Goal: Check status: Check status

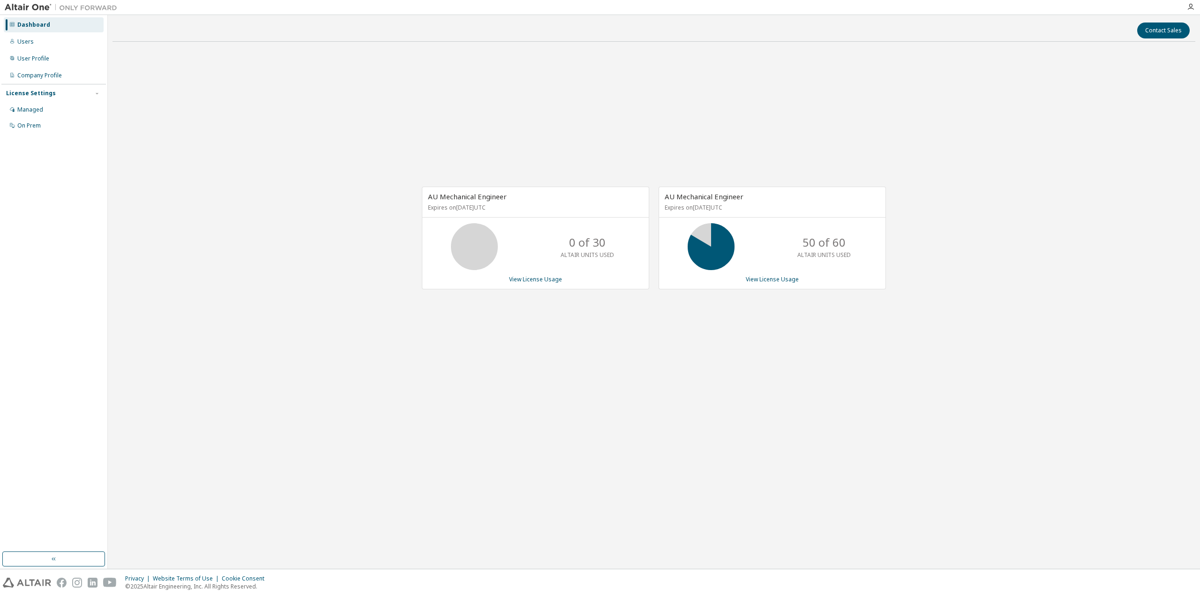
drag, startPoint x: 843, startPoint y: 107, endPoint x: 836, endPoint y: 141, distance: 34.6
click at [843, 107] on div "AU Mechanical Engineer Expires on [DATE] UTC 0 of 30 ALTAIR UNITS USED View Lic…" at bounding box center [654, 242] width 1083 height 387
click at [750, 275] on link "View License Usage" at bounding box center [772, 279] width 53 height 8
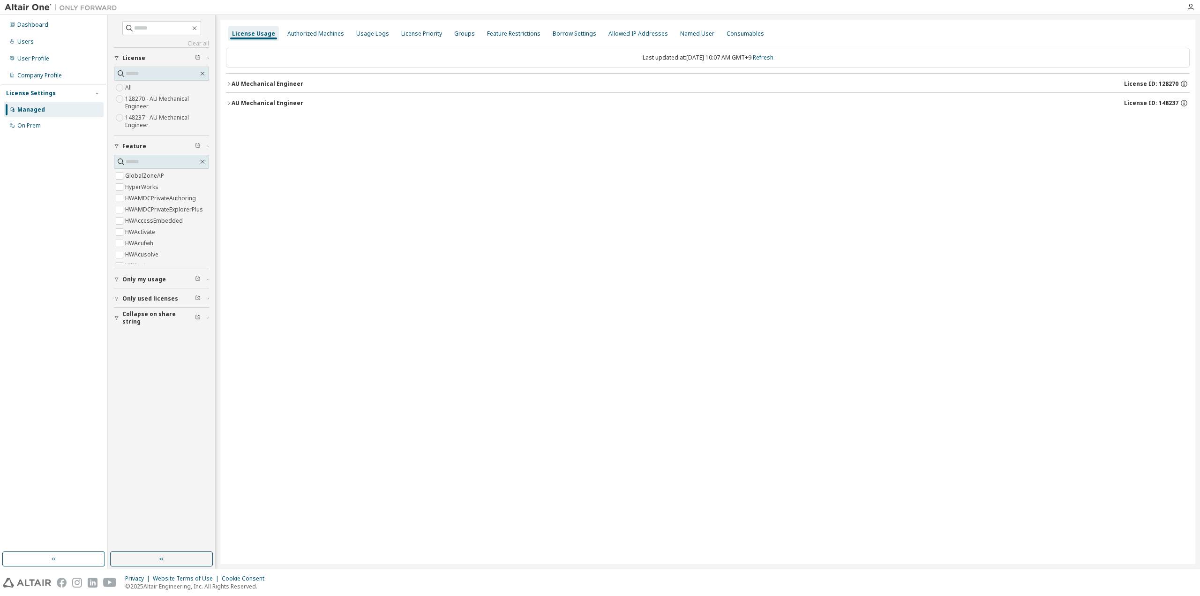
click at [286, 97] on button "AU Mechanical Engineer License ID: 148237" at bounding box center [708, 103] width 964 height 21
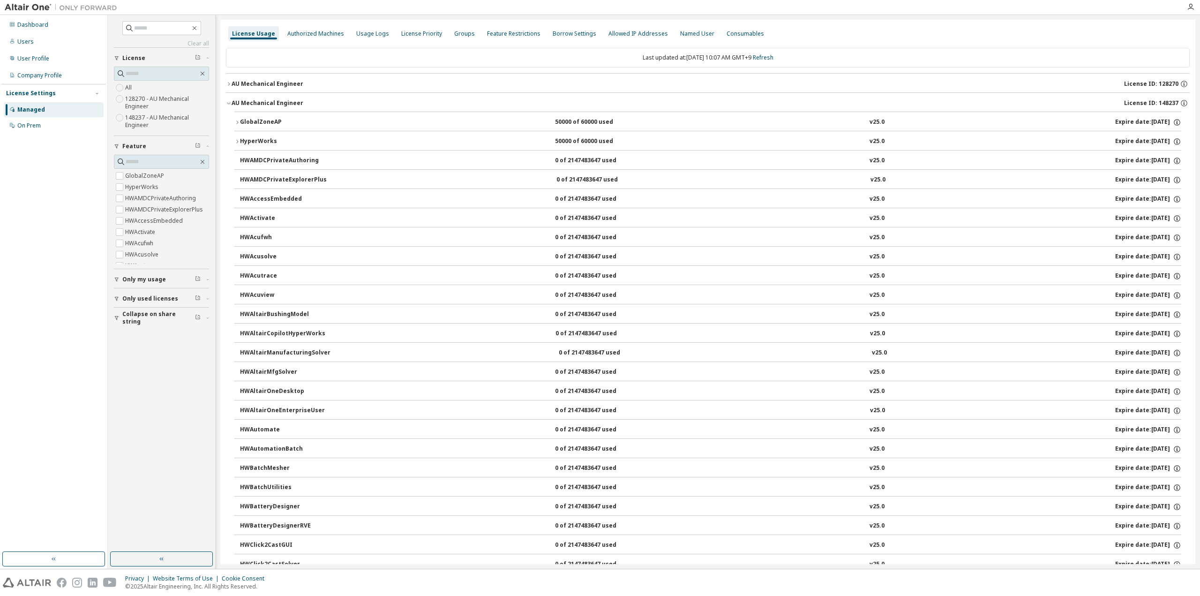
click at [286, 97] on button "AU Mechanical Engineer License ID: 148237" at bounding box center [708, 103] width 964 height 21
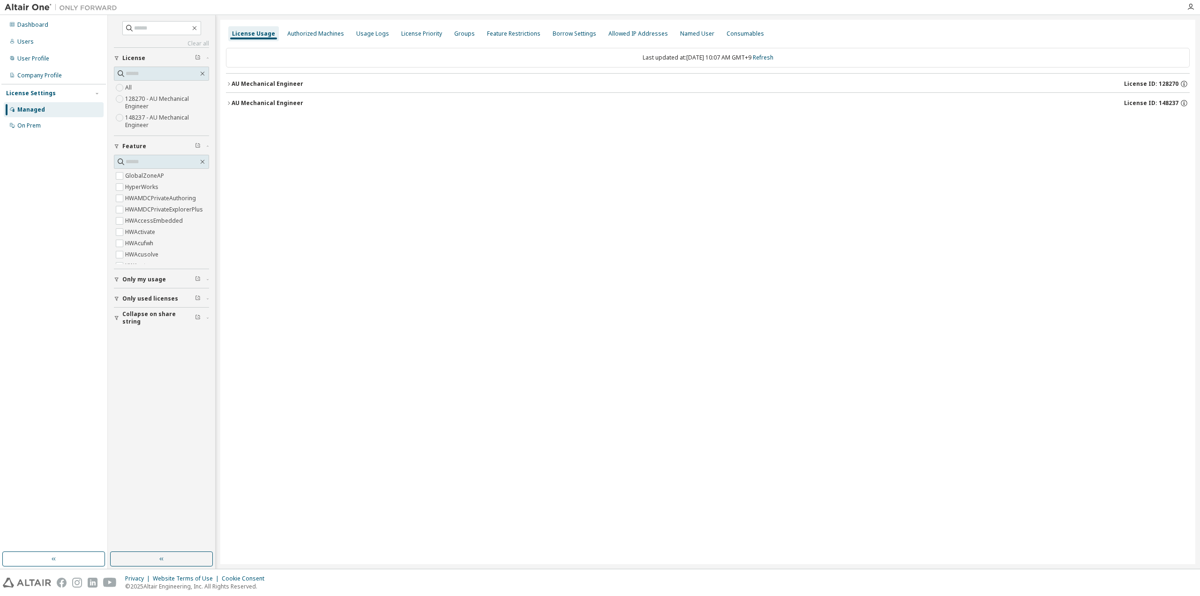
click at [128, 317] on span "Collapse on share string" at bounding box center [158, 317] width 73 height 15
click at [135, 296] on span "Only used licenses" at bounding box center [150, 299] width 56 height 8
click at [137, 280] on span "Only my usage" at bounding box center [144, 280] width 44 height 8
click at [170, 562] on button "button" at bounding box center [161, 558] width 103 height 15
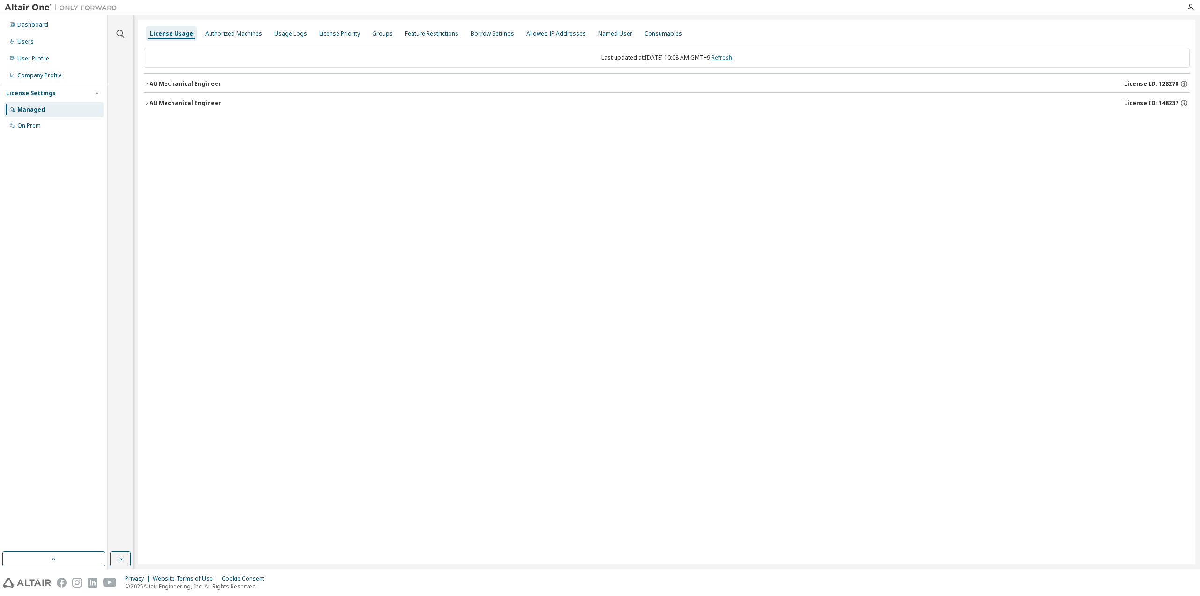
click at [732, 54] on link "Refresh" at bounding box center [722, 57] width 21 height 8
click at [162, 101] on div "AU Mechanical Engineer" at bounding box center [186, 103] width 72 height 8
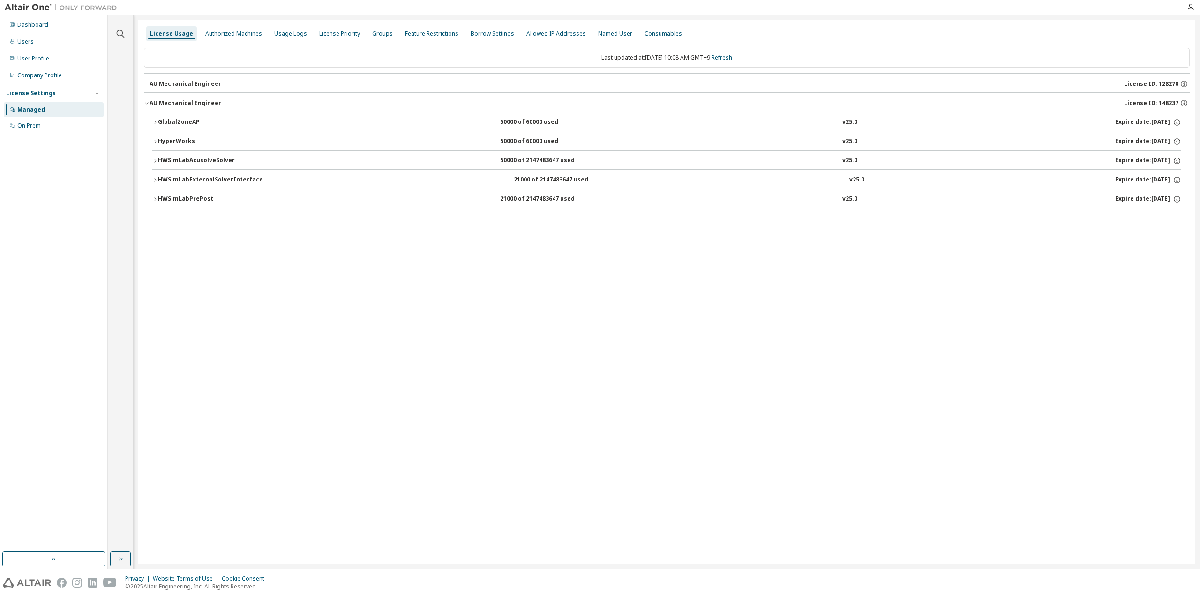
click at [162, 101] on div "AU Mechanical Engineer" at bounding box center [186, 103] width 72 height 8
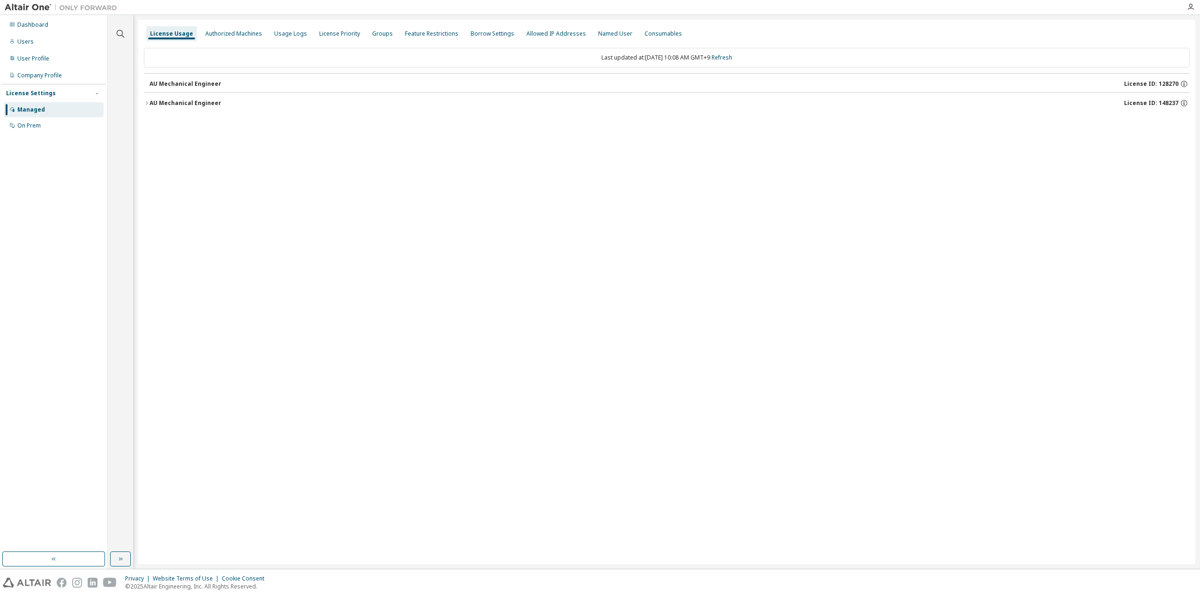
click at [760, 439] on div "License Usage Authorized Machines Usage Logs License Priority Groups Feature Re…" at bounding box center [666, 292] width 1057 height 544
click at [628, 172] on div "License Usage Authorized Machines Usage Logs License Priority Groups Feature Re…" at bounding box center [666, 292] width 1057 height 544
click at [731, 60] on link "Refresh" at bounding box center [722, 57] width 21 height 8
click at [152, 78] on button "AU Mechanical Engineer License ID: 128270" at bounding box center [667, 84] width 1046 height 21
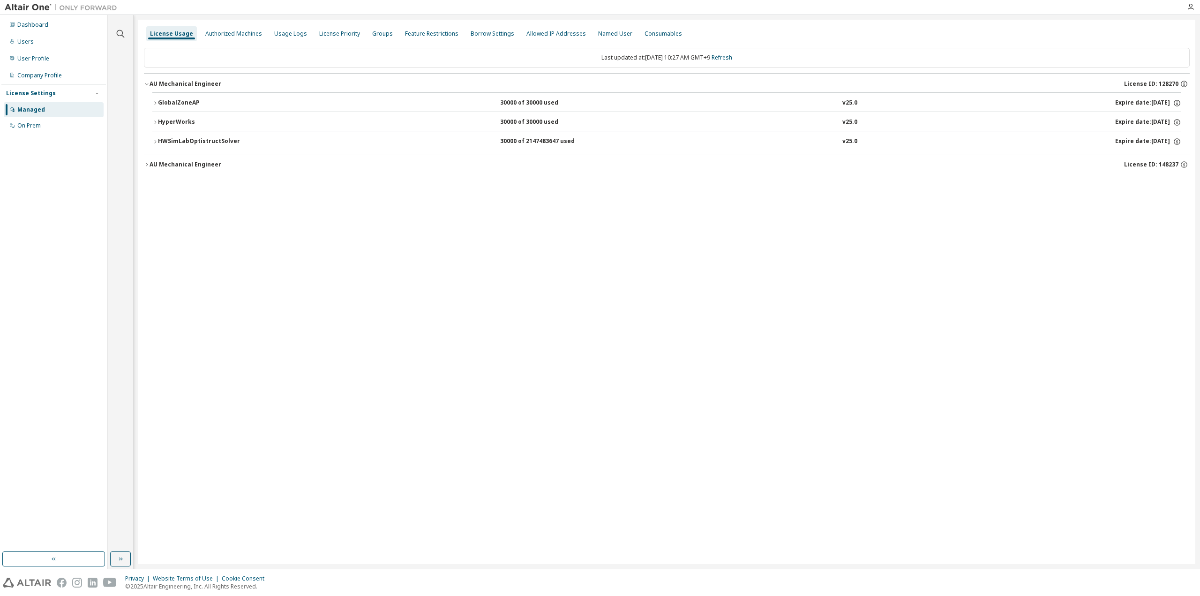
click at [154, 103] on icon "button" at bounding box center [155, 103] width 6 height 6
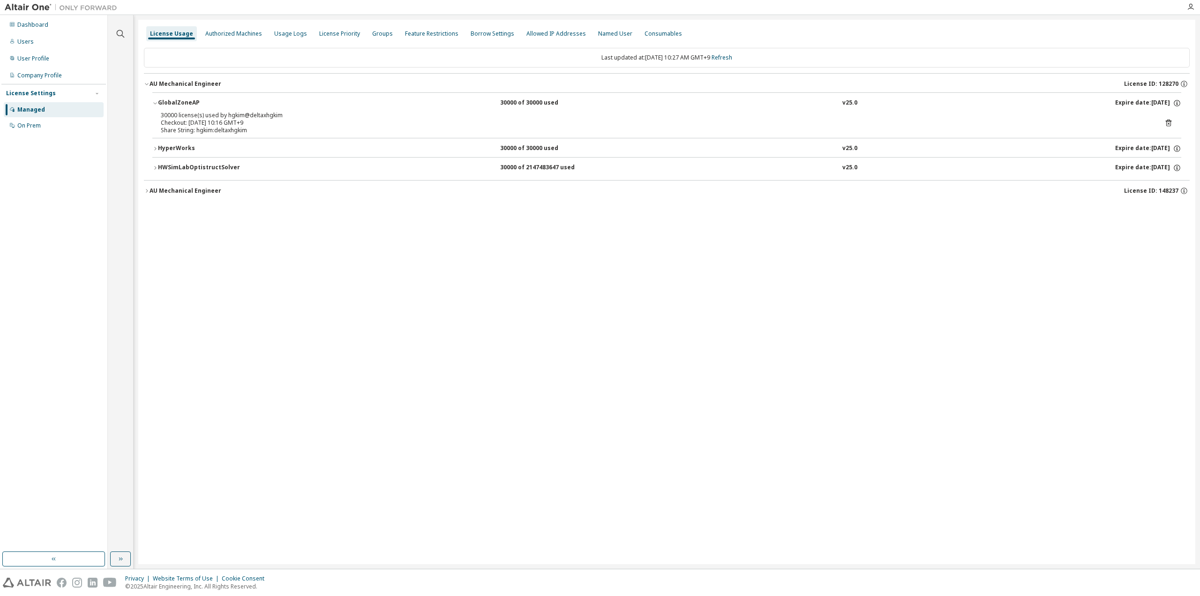
click at [164, 141] on button "HyperWorks 30000 of 30000 used v25.0 Expire date: [DATE]" at bounding box center [666, 148] width 1029 height 21
click at [179, 188] on button "HWSimLabOptistructSolver 30000 of 2147483647 used v25.0 Expire date: [DATE]" at bounding box center [666, 194] width 1029 height 21
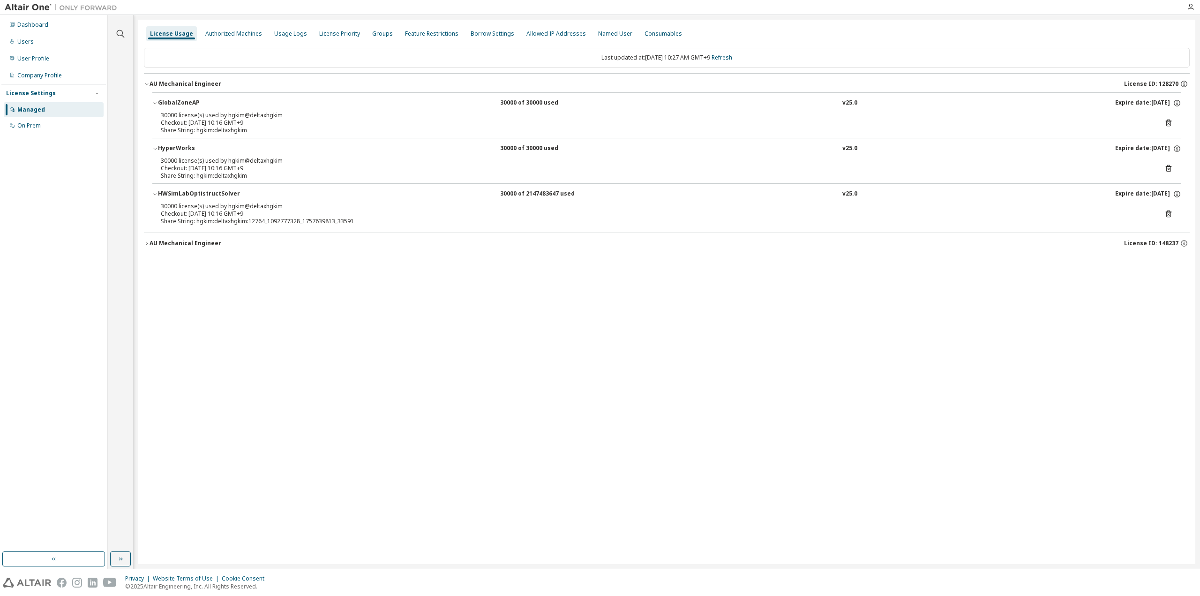
click at [1170, 215] on icon at bounding box center [1169, 214] width 8 height 8
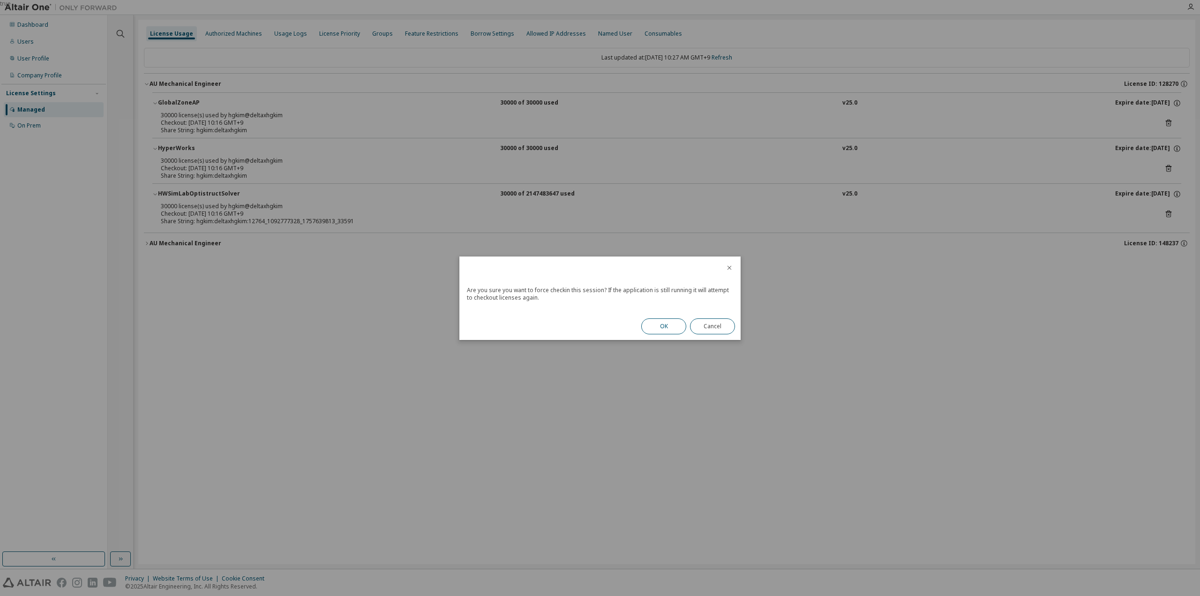
click at [660, 326] on button "OK" at bounding box center [663, 326] width 45 height 16
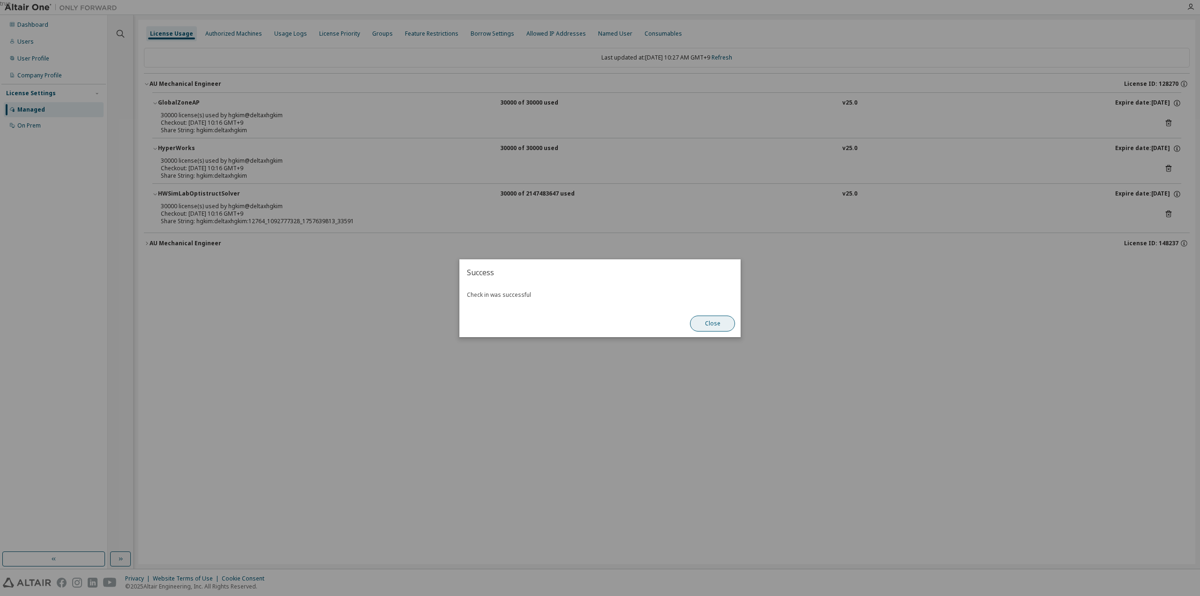
click at [718, 317] on button "Close" at bounding box center [712, 324] width 45 height 16
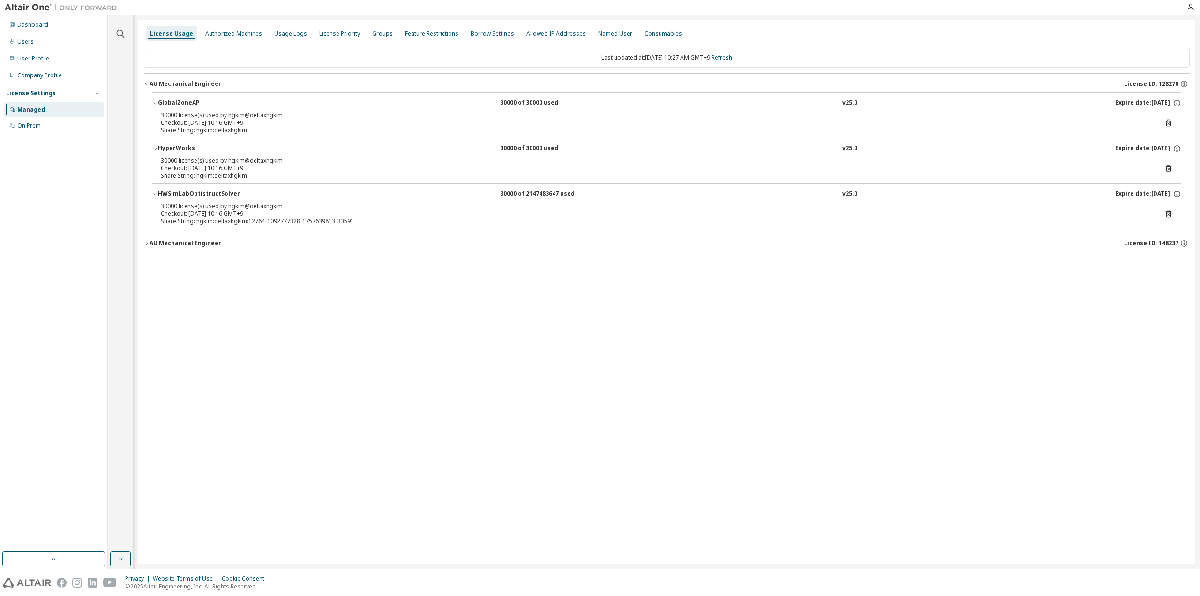
click at [1169, 121] on icon at bounding box center [1169, 123] width 8 height 8
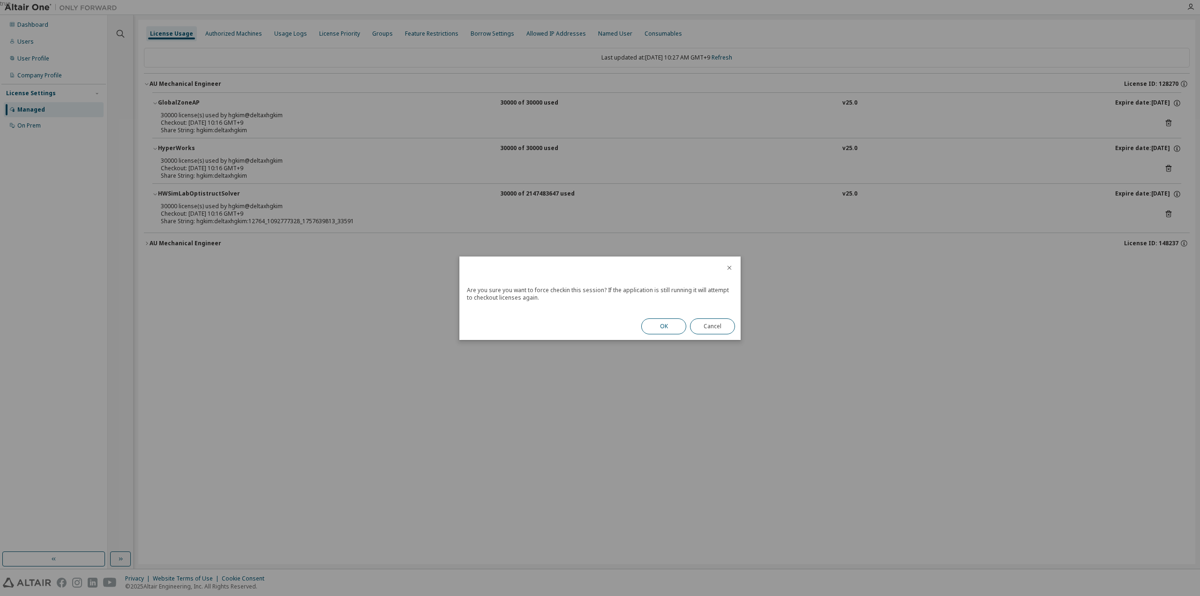
click at [670, 327] on button "OK" at bounding box center [663, 326] width 45 height 16
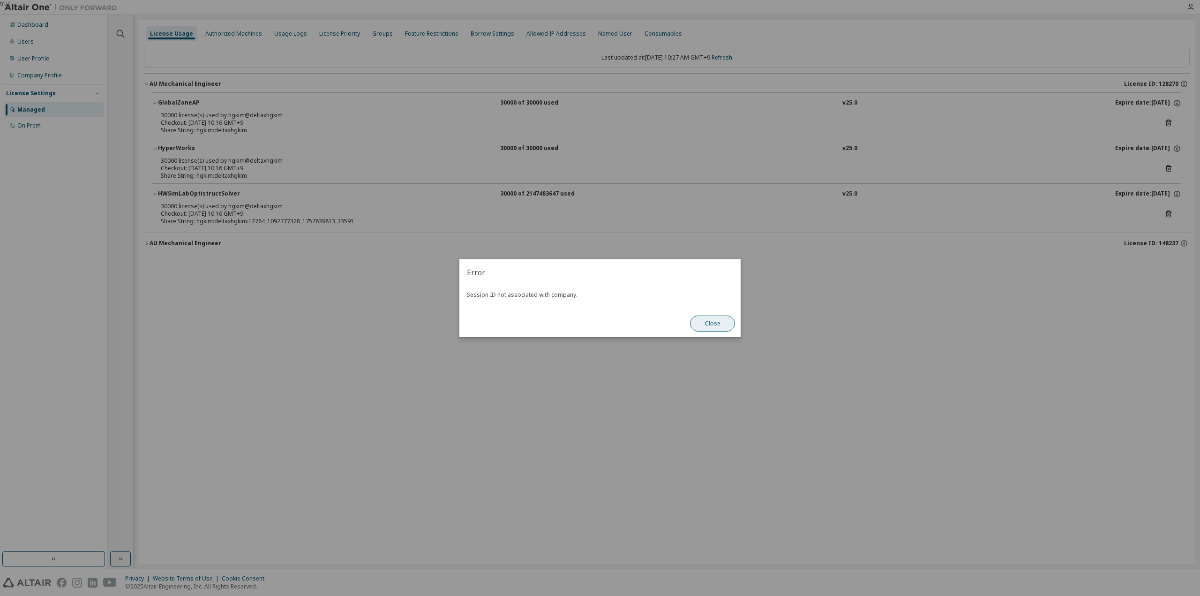
click at [704, 323] on button "Close" at bounding box center [712, 324] width 45 height 16
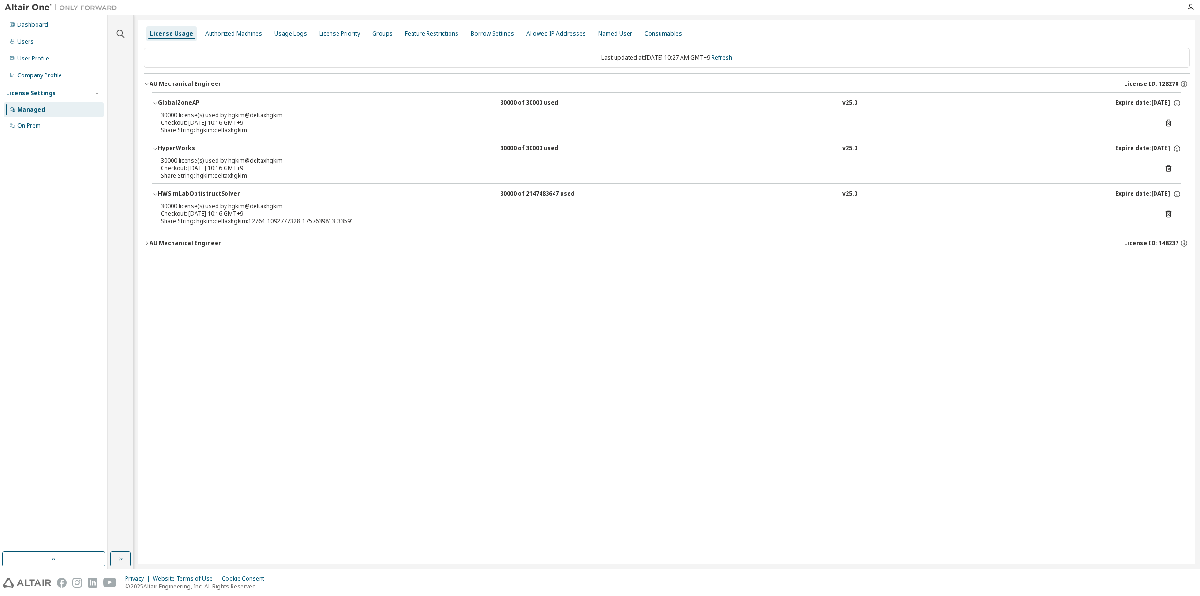
click at [1168, 170] on icon at bounding box center [1169, 168] width 8 height 8
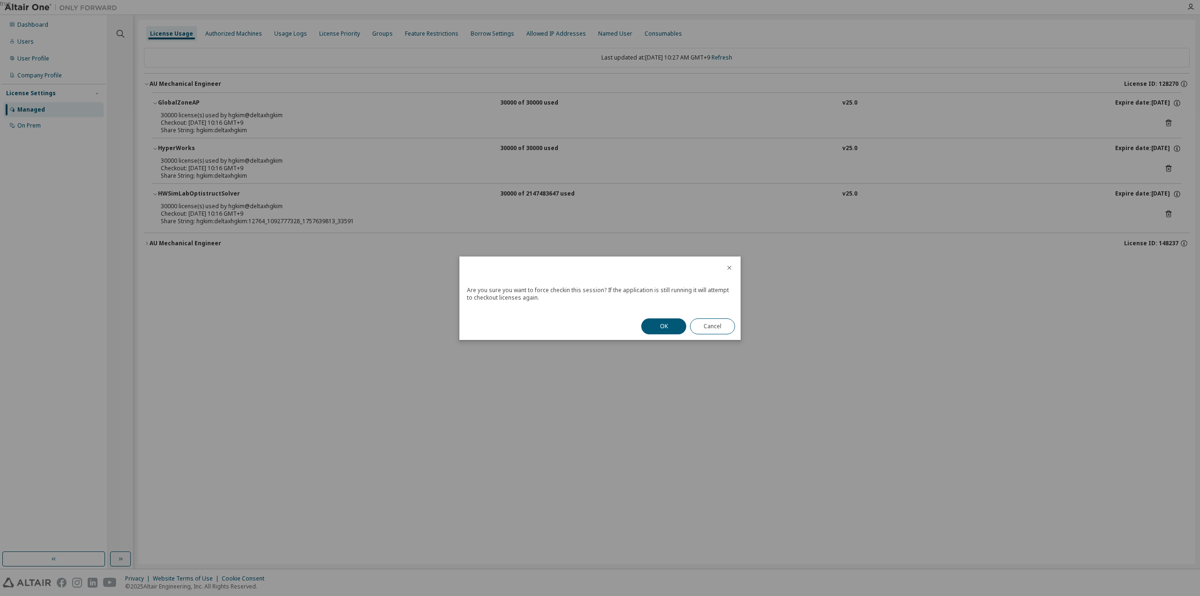
click at [686, 323] on div "OK Cancel" at bounding box center [688, 326] width 105 height 27
click at [673, 325] on button "OK" at bounding box center [663, 326] width 45 height 16
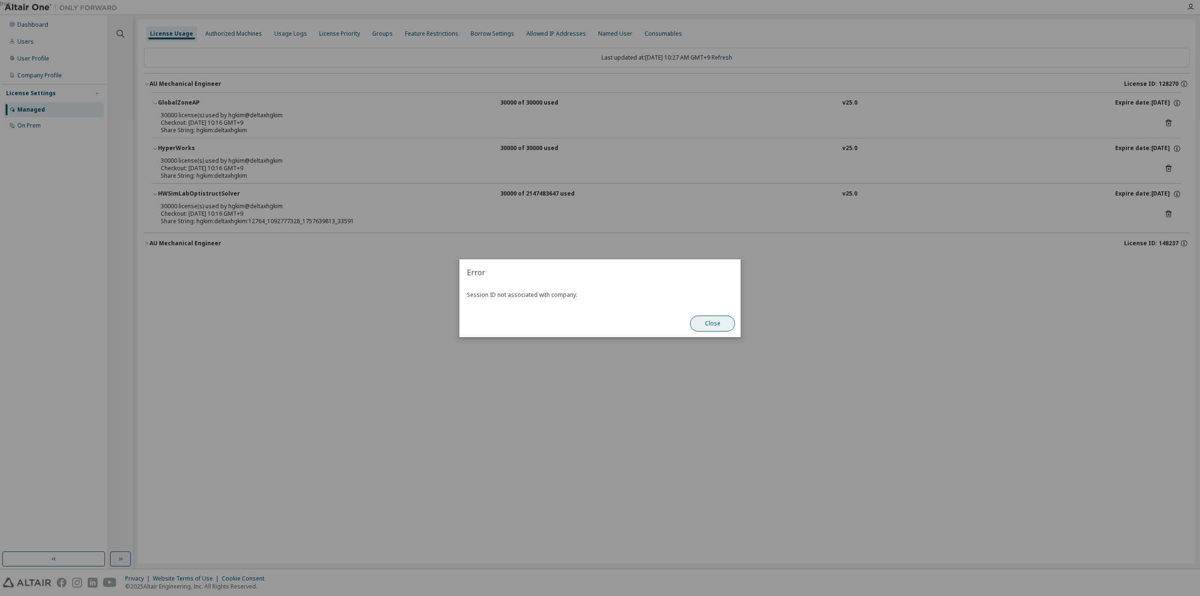
click at [709, 322] on button "Close" at bounding box center [712, 324] width 45 height 16
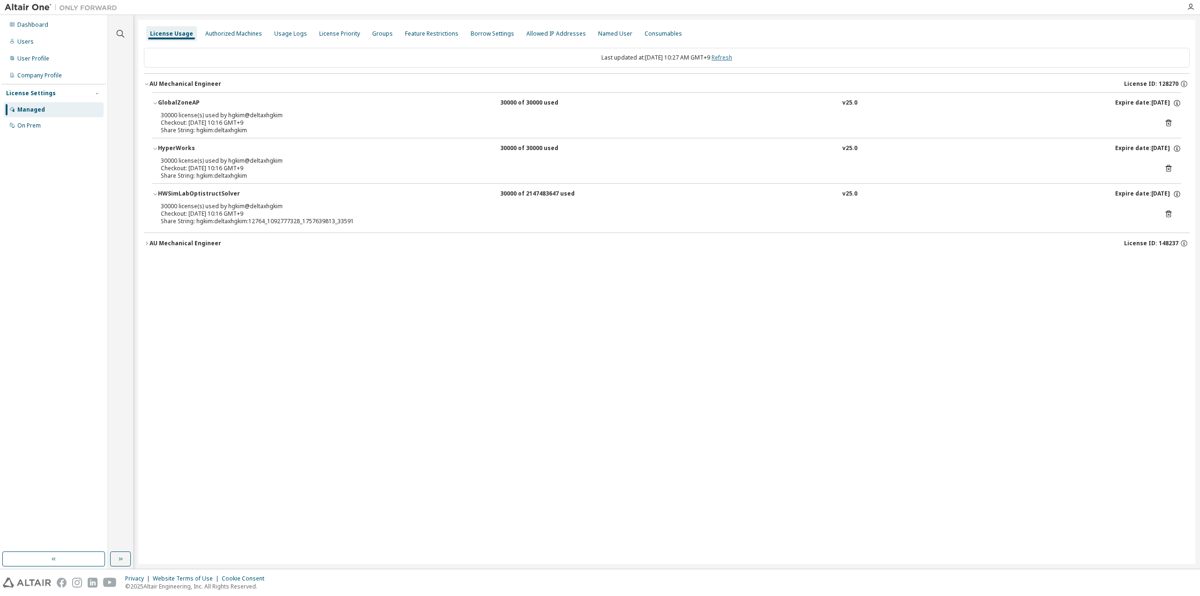
click at [728, 56] on link "Refresh" at bounding box center [722, 57] width 21 height 8
